Goal: Information Seeking & Learning: Learn about a topic

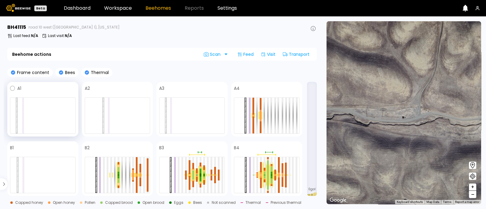
click at [68, 107] on div at bounding box center [43, 116] width 66 height 36
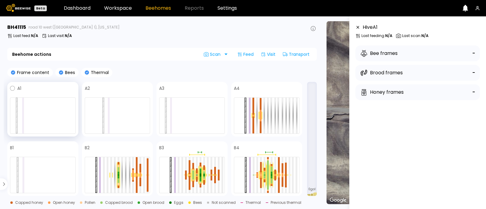
click at [22, 109] on div at bounding box center [23, 116] width 2 height 36
click at [18, 109] on div at bounding box center [43, 116] width 66 height 36
click at [102, 124] on div at bounding box center [103, 116] width 2 height 36
click at [182, 119] on div at bounding box center [192, 116] width 66 height 36
click at [254, 110] on div at bounding box center [254, 106] width 2 height 17
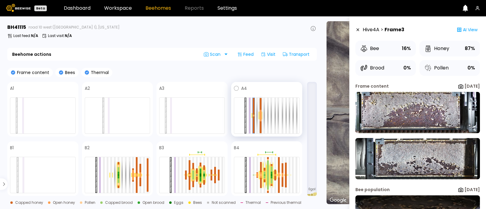
click at [261, 117] on div at bounding box center [261, 119] width 2 height 6
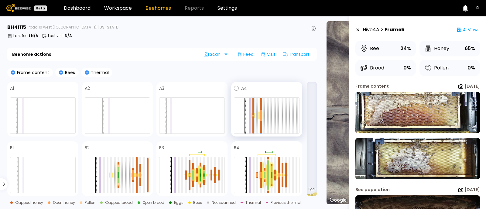
click at [253, 118] on div at bounding box center [254, 125] width 2 height 17
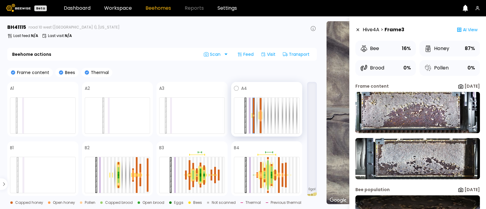
click at [260, 117] on div at bounding box center [261, 119] width 2 height 6
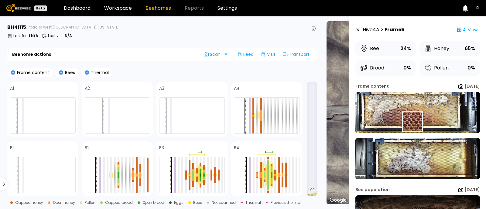
click at [413, 122] on img at bounding box center [418, 112] width 125 height 41
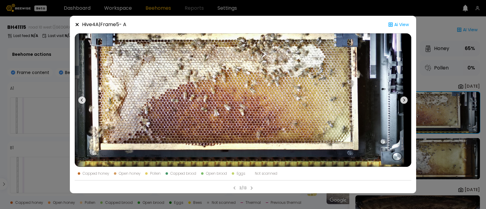
click at [433, 81] on div "Hive 4 A | Frame 5 - A Ai View Capped honey Open honey Pollen Capped brood Open…" at bounding box center [243, 104] width 486 height 209
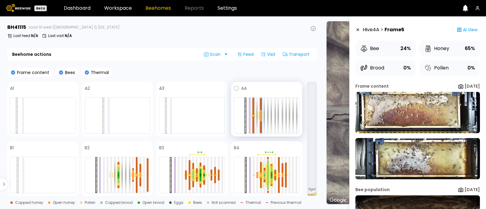
click at [253, 119] on div at bounding box center [254, 125] width 2 height 17
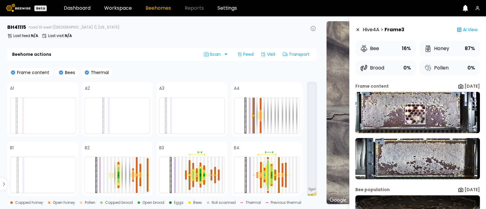
drag, startPoint x: 415, startPoint y: 114, endPoint x: 418, endPoint y: 109, distance: 6.3
click at [418, 109] on img at bounding box center [418, 112] width 125 height 41
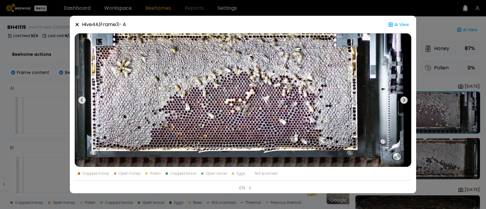
click at [443, 60] on div "Hive 4 A | Frame 3 - A Ai View Capped honey Open honey Pollen Capped brood Open…" at bounding box center [243, 104] width 486 height 209
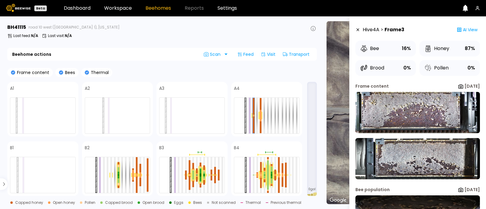
click at [442, 60] on div "Pollen 0%" at bounding box center [450, 68] width 60 height 16
click at [119, 174] on div at bounding box center [119, 173] width 2 height 3
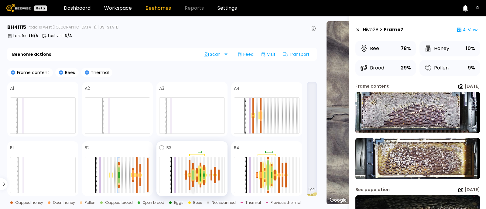
click at [194, 174] on div at bounding box center [193, 173] width 2 height 5
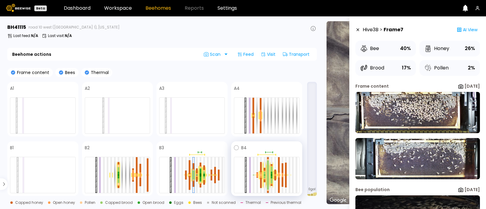
click at [269, 177] on div at bounding box center [268, 182] width 2 height 15
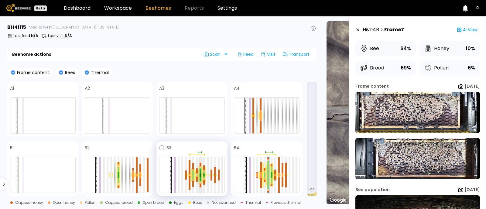
click at [200, 171] on div at bounding box center [201, 171] width 2 height 5
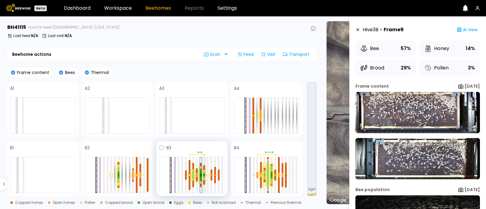
click at [204, 178] on div at bounding box center [204, 178] width 2 height 2
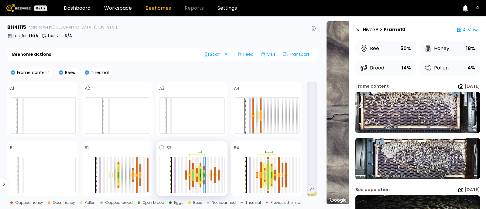
click at [196, 181] on div at bounding box center [197, 179] width 2 height 5
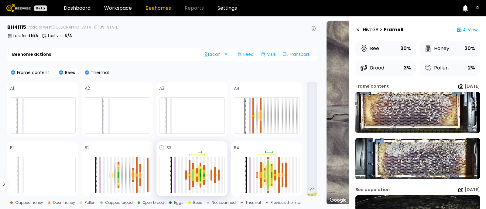
click at [192, 177] on div at bounding box center [193, 175] width 4 height 15
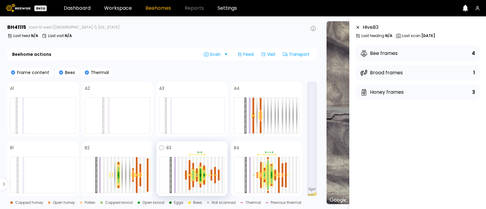
click at [192, 177] on div at bounding box center [193, 175] width 4 height 15
click at [193, 178] on div at bounding box center [193, 177] width 2 height 5
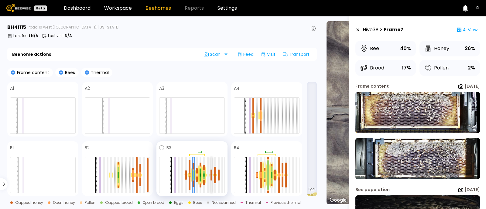
click at [212, 174] on div at bounding box center [212, 172] width 2 height 5
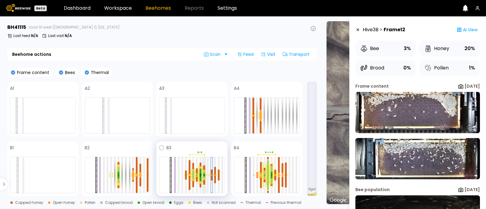
click at [205, 177] on div at bounding box center [204, 178] width 2 height 2
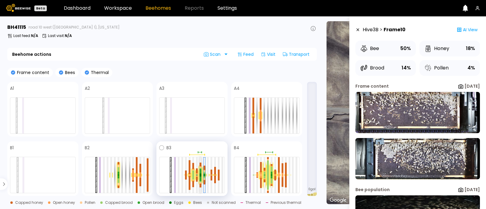
click at [200, 176] on div at bounding box center [201, 175] width 2 height 3
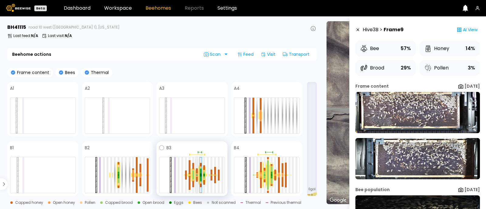
click at [196, 175] on div at bounding box center [197, 175] width 2 height 0
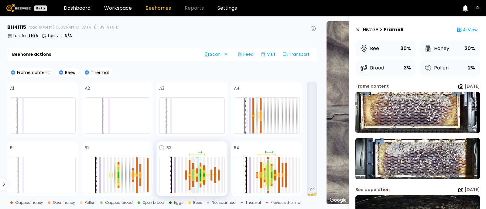
click at [193, 178] on div at bounding box center [193, 177] width 2 height 5
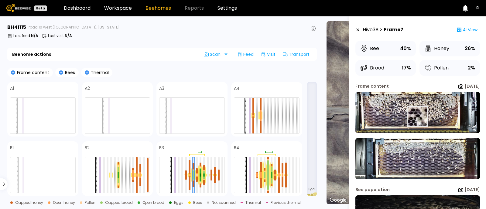
click at [417, 116] on img at bounding box center [418, 112] width 125 height 41
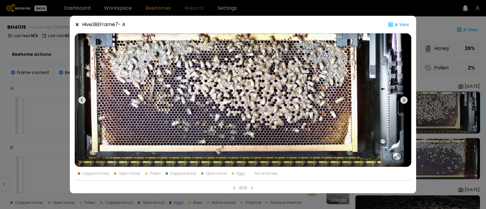
click at [434, 70] on div "Hive 3 B | Frame 7 - A Ai View Capped honey Open honey Pollen Capped brood Open…" at bounding box center [243, 104] width 486 height 209
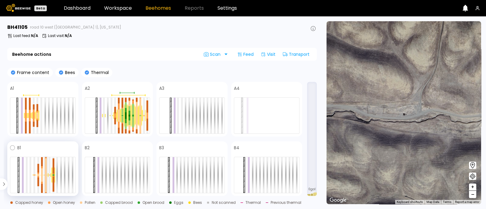
click at [46, 180] on div at bounding box center [46, 183] width 2 height 17
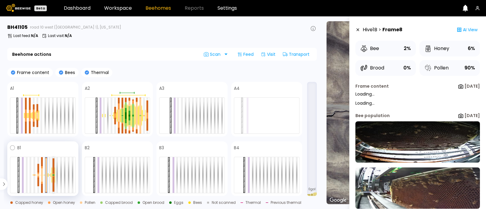
click at [53, 181] on div at bounding box center [54, 185] width 2 height 16
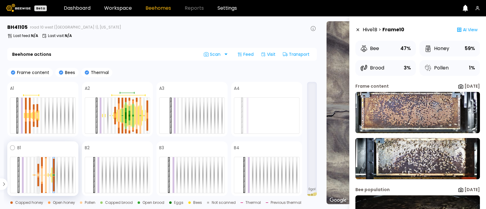
click at [38, 178] on div at bounding box center [38, 182] width 2 height 9
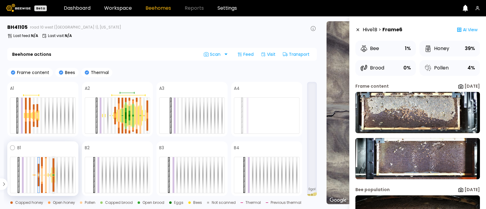
click at [53, 174] on div at bounding box center [54, 167] width 2 height 16
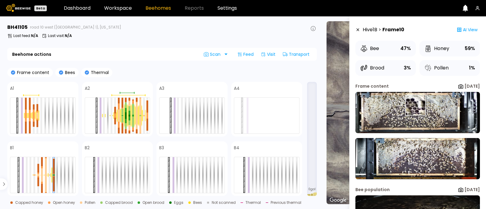
click at [416, 105] on img at bounding box center [418, 112] width 125 height 41
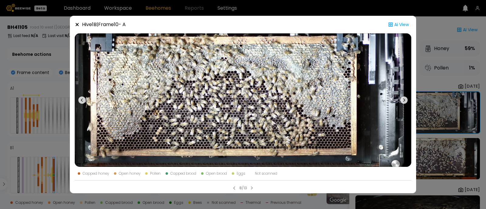
click at [425, 68] on div "Hive 1 B | Frame 10 - A Ai View Capped honey Open honey Pollen Capped brood Ope…" at bounding box center [243, 104] width 486 height 209
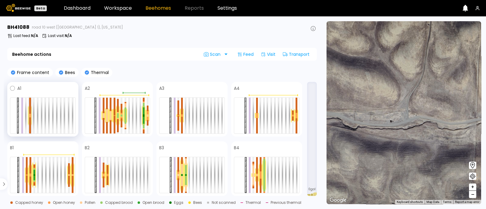
click at [30, 117] on div at bounding box center [30, 117] width 2 height 2
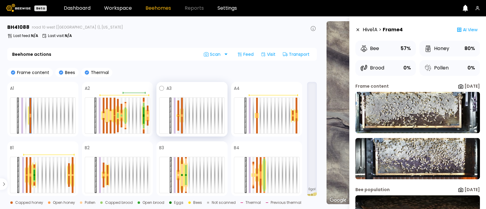
click at [181, 113] on div at bounding box center [182, 106] width 2 height 17
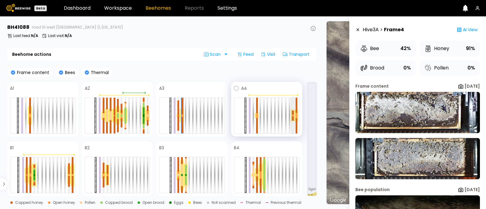
click at [292, 115] on div at bounding box center [293, 115] width 2 height 1
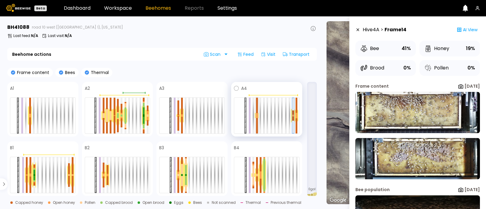
click at [257, 119] on div at bounding box center [257, 126] width 2 height 16
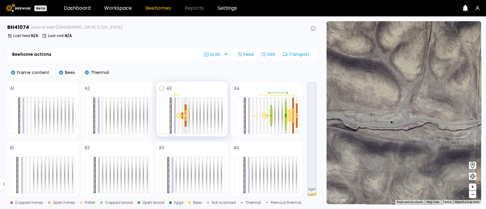
click at [185, 113] on div at bounding box center [186, 112] width 2 height 5
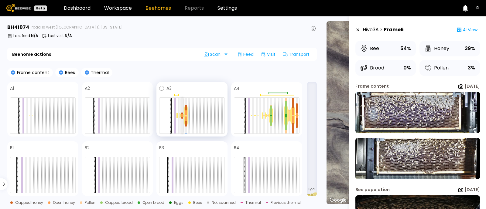
click at [181, 116] on div at bounding box center [182, 116] width 2 height 1
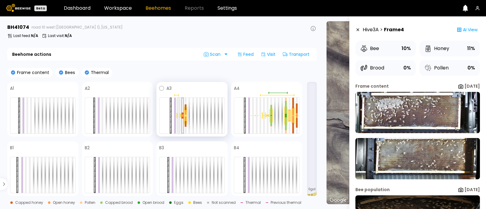
click at [178, 118] on div at bounding box center [179, 116] width 2 height 36
click at [182, 117] on div at bounding box center [182, 118] width 2 height 2
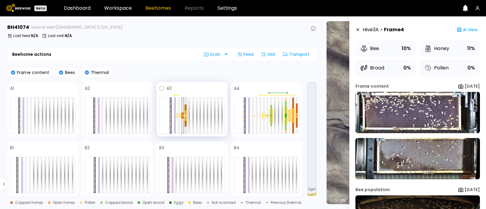
click at [186, 117] on div at bounding box center [186, 119] width 2 height 5
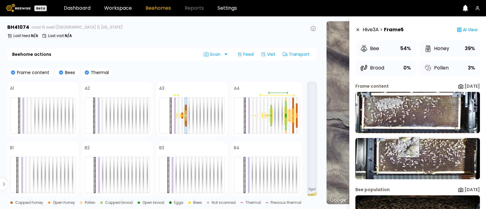
click at [408, 147] on img at bounding box center [418, 158] width 125 height 41
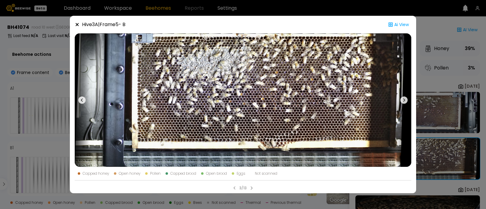
click at [429, 78] on div "Hive 3 A | Frame 5 - B Ai View Capped honey Open honey Pollen Capped brood Open…" at bounding box center [243, 104] width 486 height 209
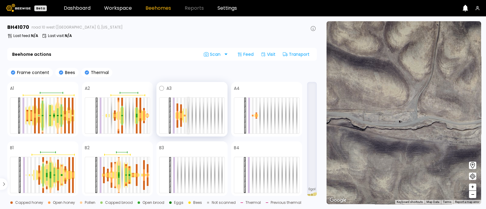
click at [188, 131] on div at bounding box center [189, 116] width 2 height 36
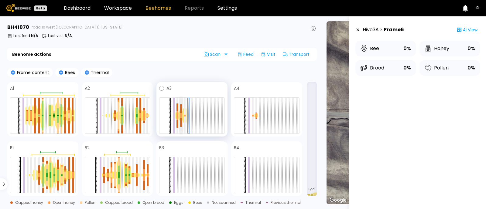
click at [180, 116] on div at bounding box center [181, 117] width 2 height 2
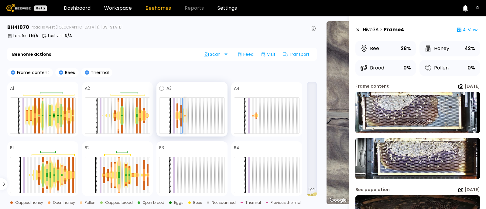
click at [185, 119] on div at bounding box center [185, 116] width 2 height 36
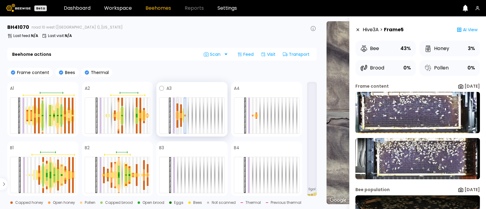
click at [178, 119] on div at bounding box center [178, 118] width 2 height 5
click at [180, 119] on div at bounding box center [181, 122] width 2 height 9
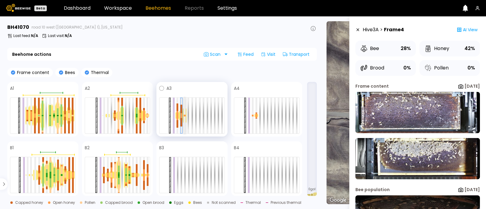
click at [185, 117] on div at bounding box center [185, 117] width 2 height 0
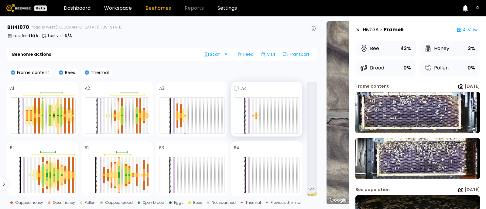
click at [257, 118] on div at bounding box center [267, 116] width 66 height 36
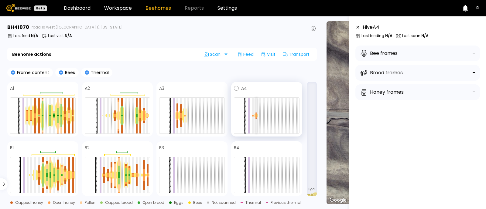
click at [257, 113] on div at bounding box center [257, 114] width 2 height 2
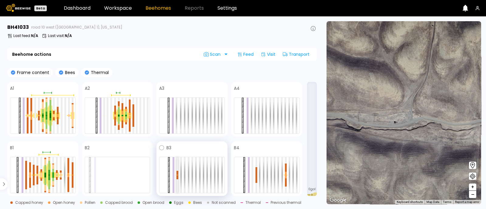
click at [178, 173] on div at bounding box center [178, 173] width 2 height 4
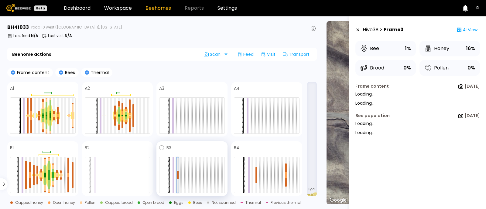
click at [178, 173] on div at bounding box center [178, 173] width 2 height 4
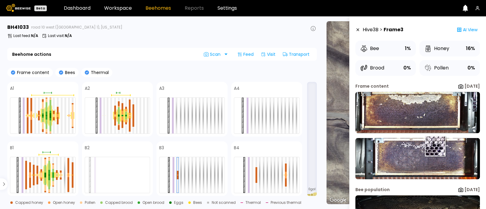
click at [435, 147] on img at bounding box center [418, 158] width 125 height 41
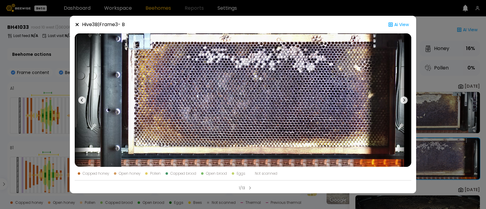
click at [462, 99] on div "Hive 3 B | Frame 3 - B Ai View Capped honey Open honey Pollen Capped brood Open…" at bounding box center [243, 104] width 486 height 209
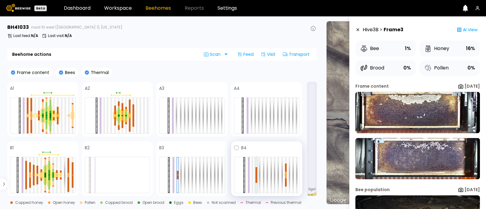
click at [257, 180] on div at bounding box center [257, 179] width 2 height 8
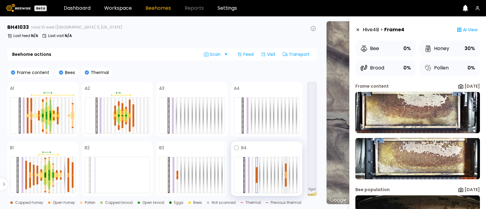
click at [286, 175] on div at bounding box center [286, 176] width 2 height 3
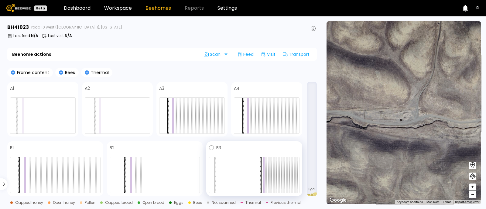
click at [224, 166] on div at bounding box center [254, 175] width 91 height 36
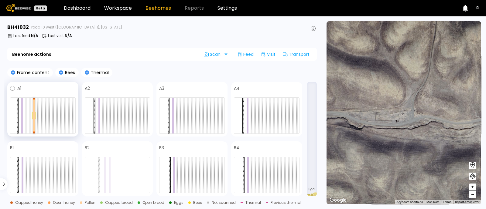
click at [34, 120] on div at bounding box center [34, 124] width 2 height 16
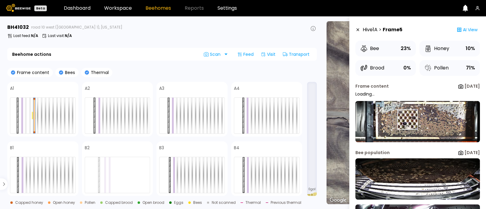
click at [408, 120] on img at bounding box center [418, 121] width 125 height 41
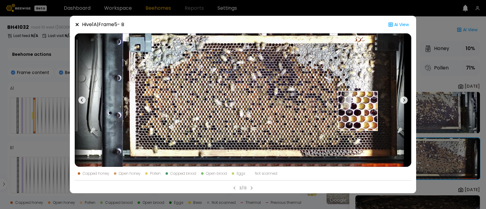
drag, startPoint x: 408, startPoint y: 120, endPoint x: 301, endPoint y: 107, distance: 107.1
click at [301, 107] on div at bounding box center [243, 100] width 337 height 134
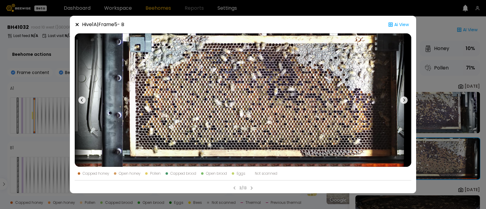
click at [7, 103] on div "Hive 1 A | Frame 5 - B Ai View Capped honey Open honey Pollen Capped brood Open…" at bounding box center [243, 104] width 486 height 209
